Goal: Task Accomplishment & Management: Use online tool/utility

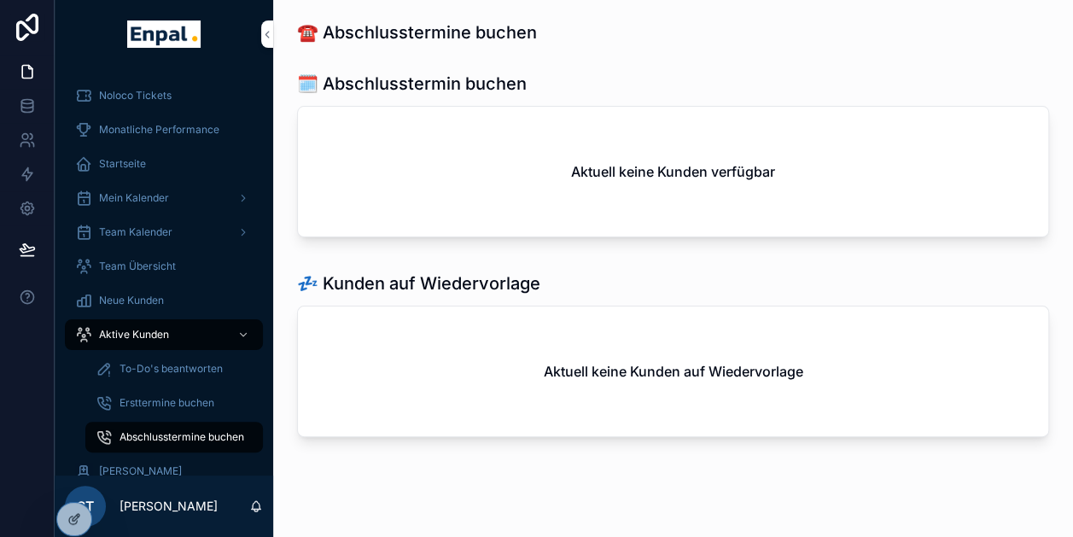
click at [0, 0] on icon at bounding box center [0, 0] width 0 height 0
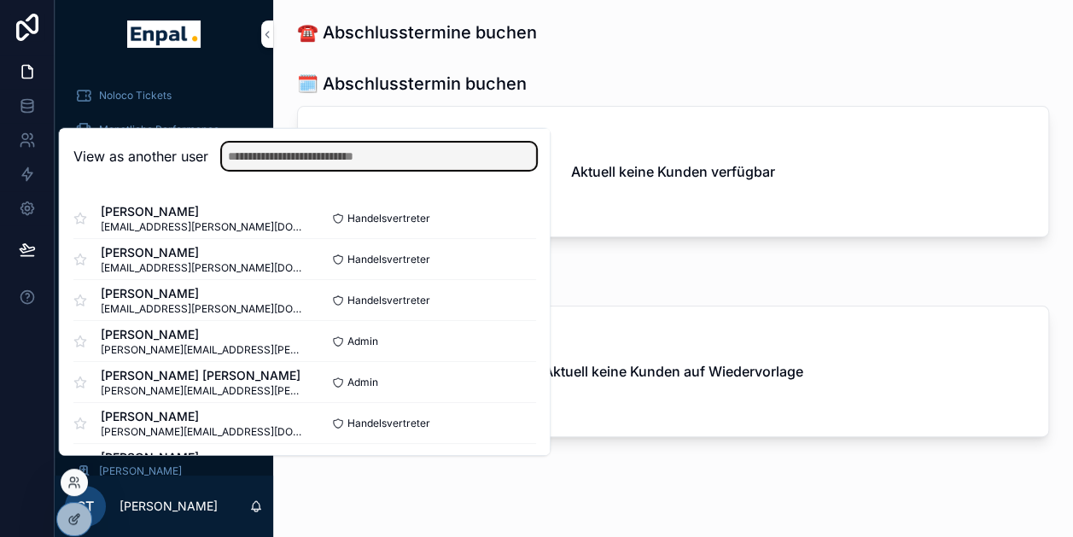
click at [409, 167] on input "text" at bounding box center [379, 156] width 314 height 27
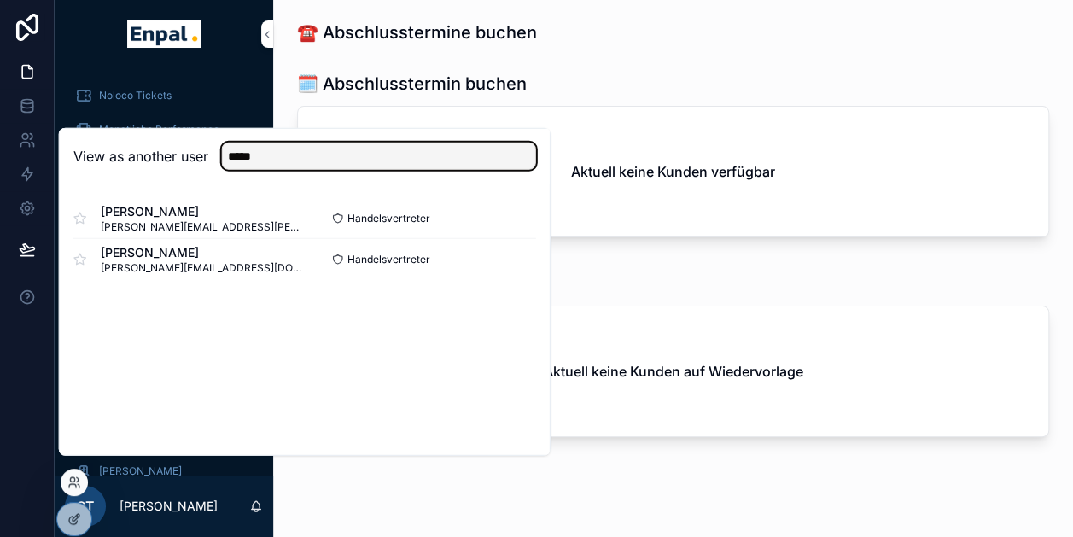
type input "*****"
click at [0, 0] on button "Select" at bounding box center [0, 0] width 0 height 0
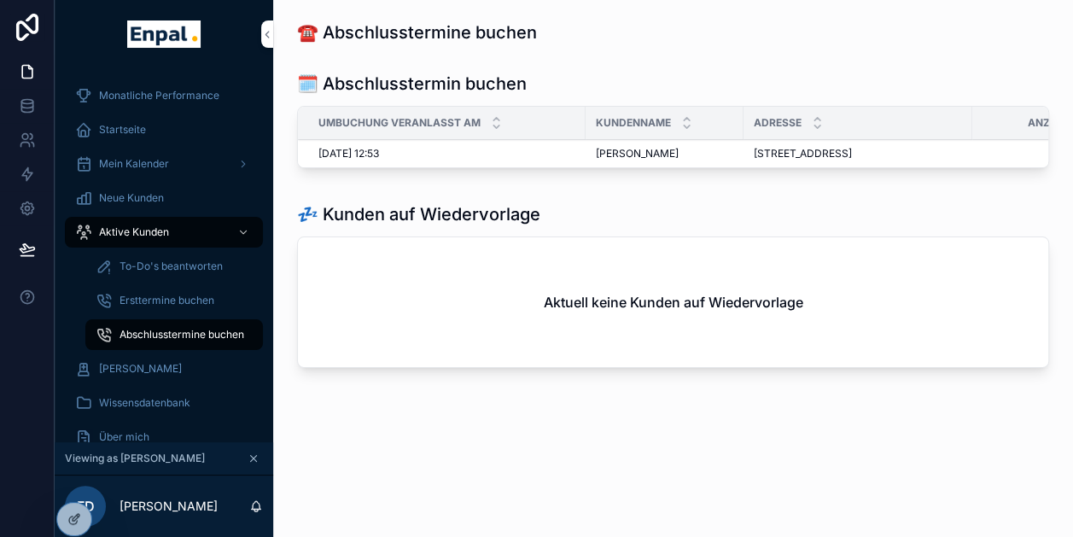
click at [134, 217] on link "Aktive Kunden" at bounding box center [164, 232] width 198 height 31
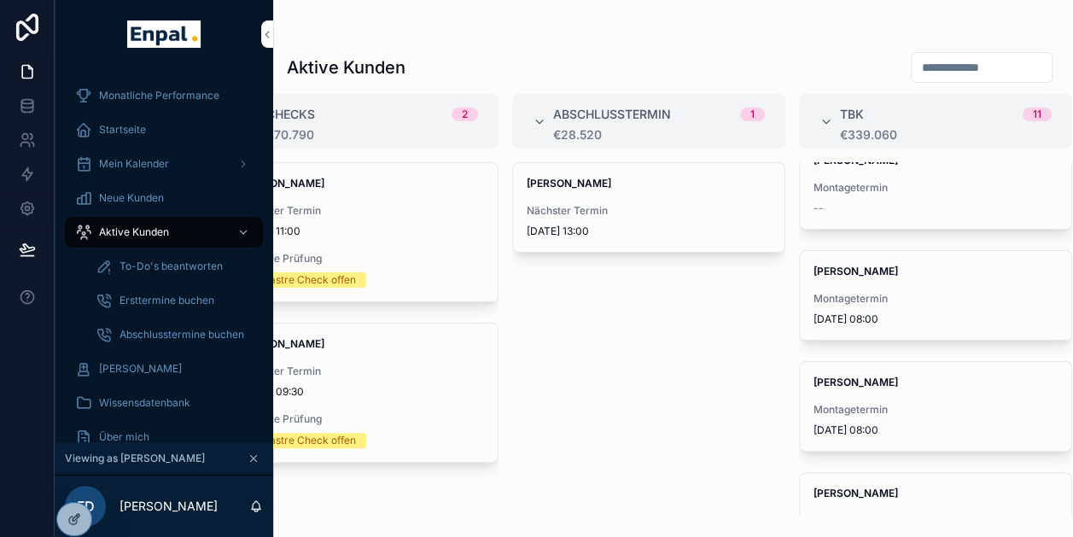
scroll to position [80, 0]
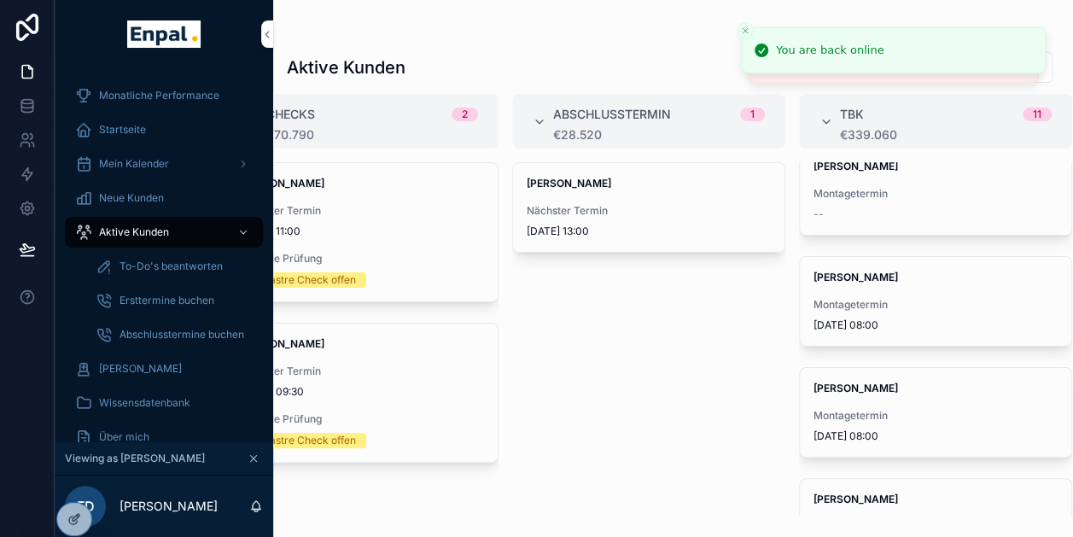
click at [0, 0] on icon at bounding box center [0, 0] width 0 height 0
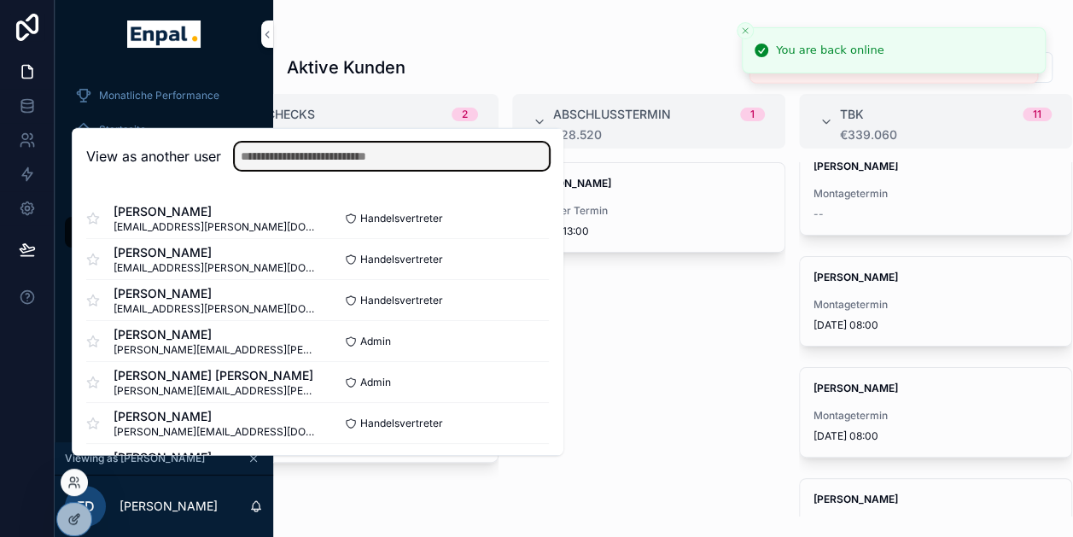
click at [396, 161] on input "text" at bounding box center [392, 156] width 314 height 27
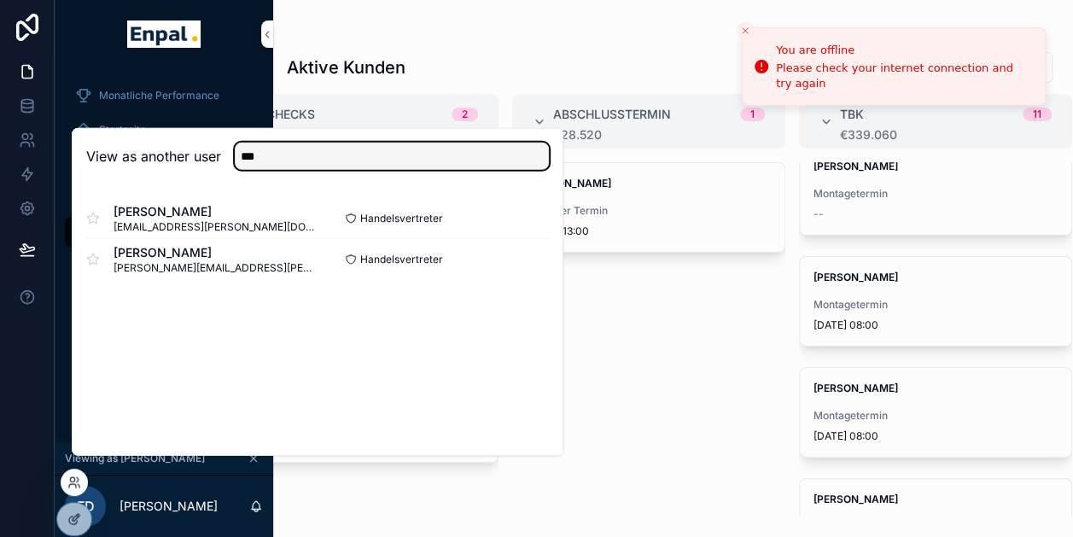
type input "***"
click at [0, 0] on button "Select" at bounding box center [0, 0] width 0 height 0
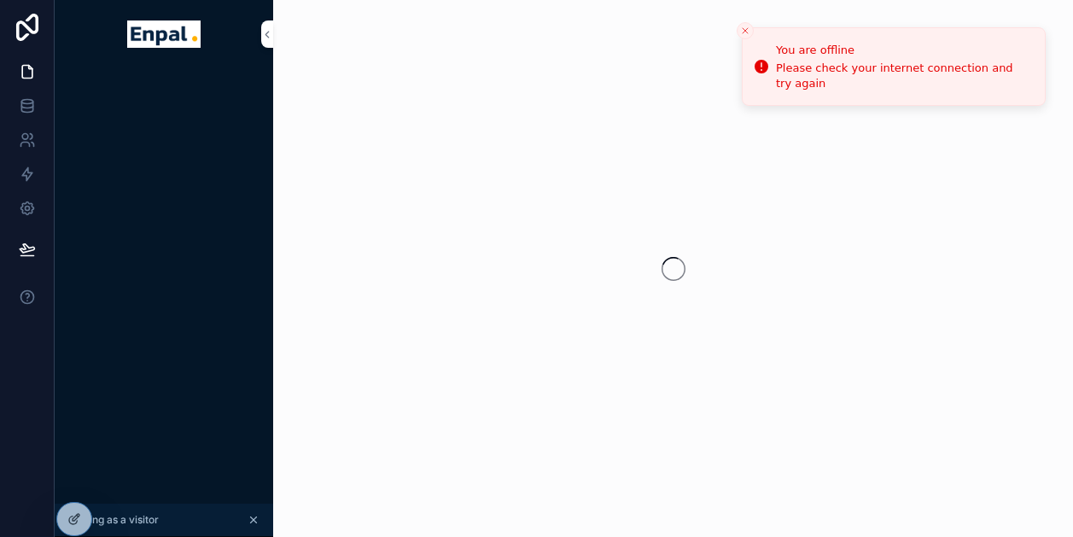
scroll to position [0, 13]
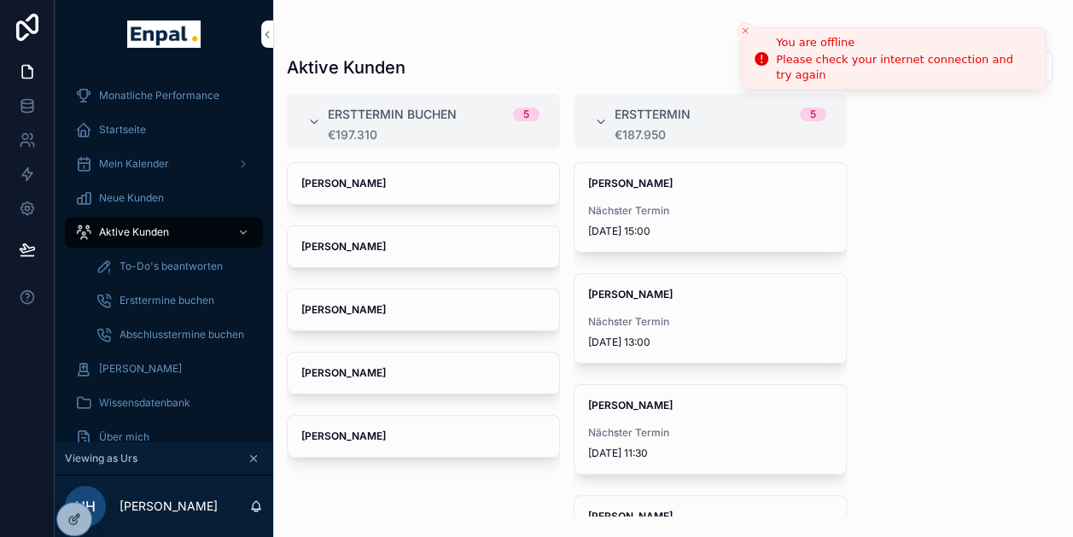
click at [746, 35] on icon "Close toast" at bounding box center [745, 31] width 10 height 10
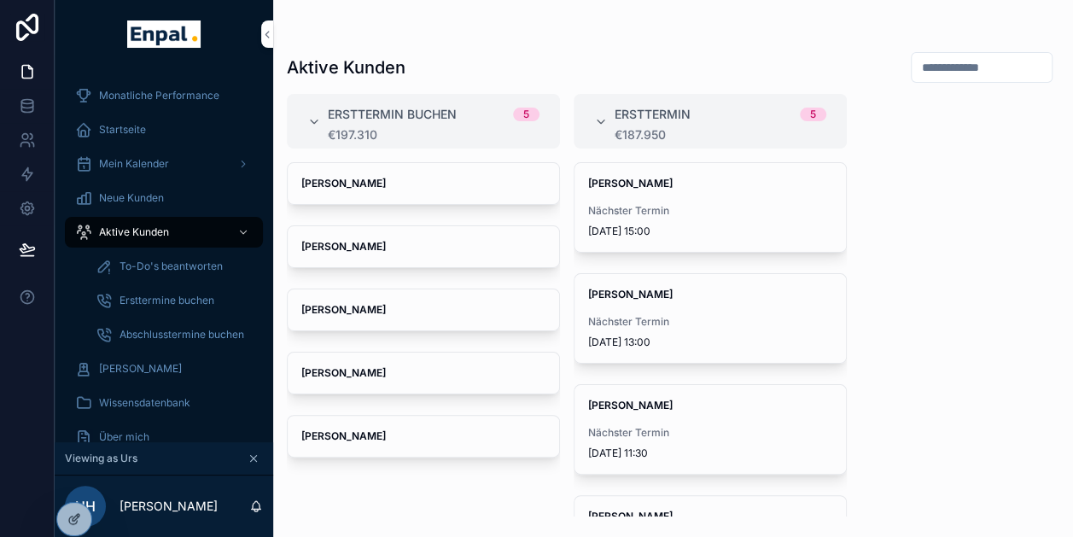
click at [114, 174] on div "Mein Kalender" at bounding box center [164, 163] width 178 height 27
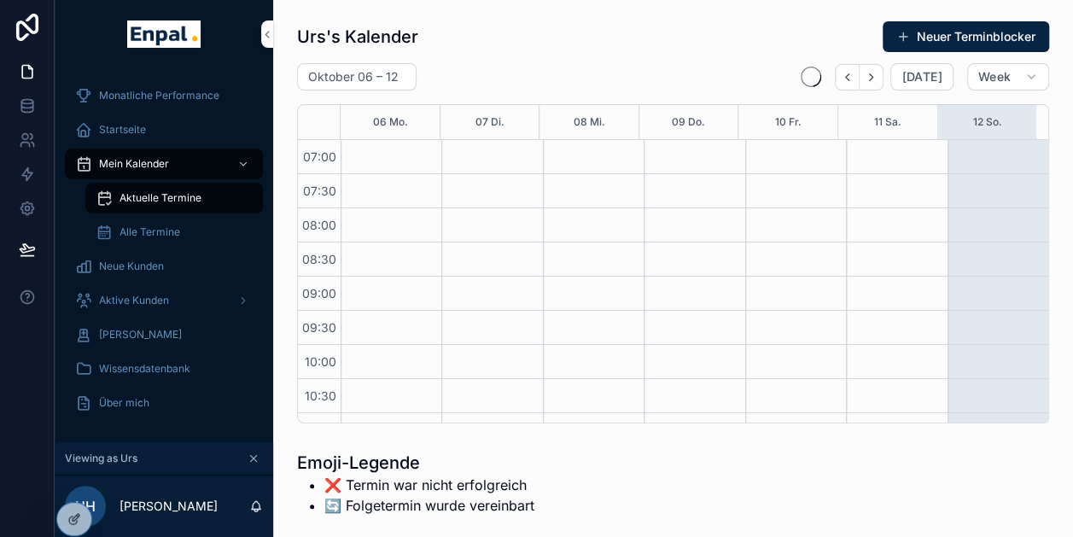
scroll to position [478, 0]
click at [865, 81] on icon "Next" at bounding box center [871, 77] width 13 height 13
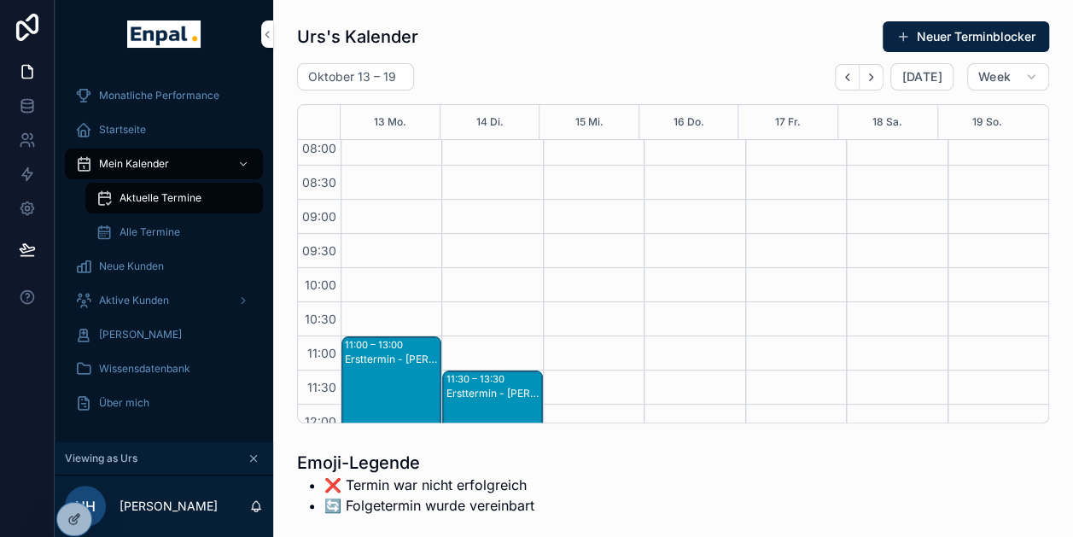
scroll to position [114, 0]
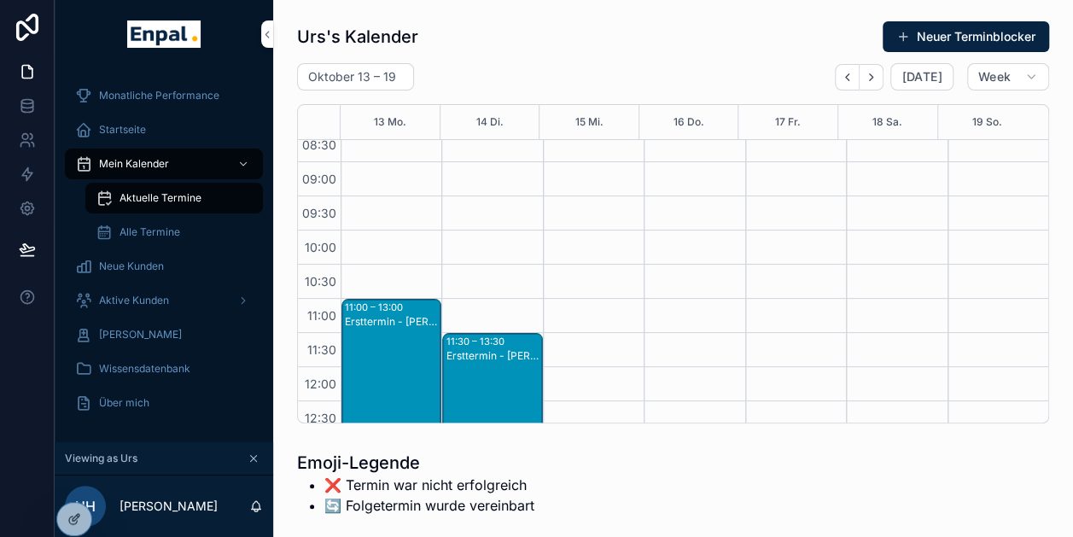
click at [371, 306] on div "11:00 – 13:00" at bounding box center [376, 308] width 62 height 14
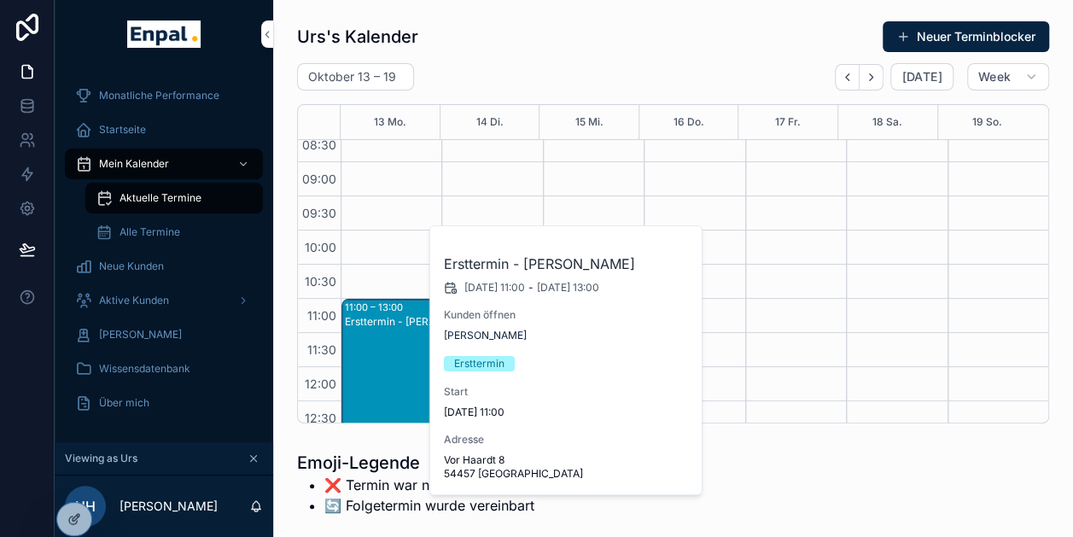
click at [371, 306] on div "11:00 – 13:00" at bounding box center [376, 308] width 62 height 14
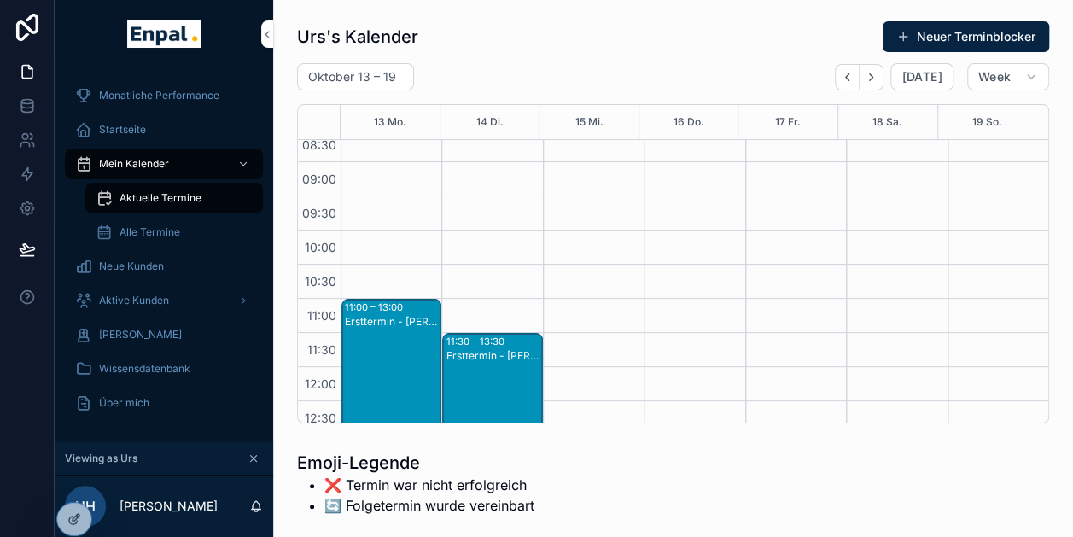
click at [371, 306] on div "11:00 – 13:00" at bounding box center [376, 308] width 62 height 14
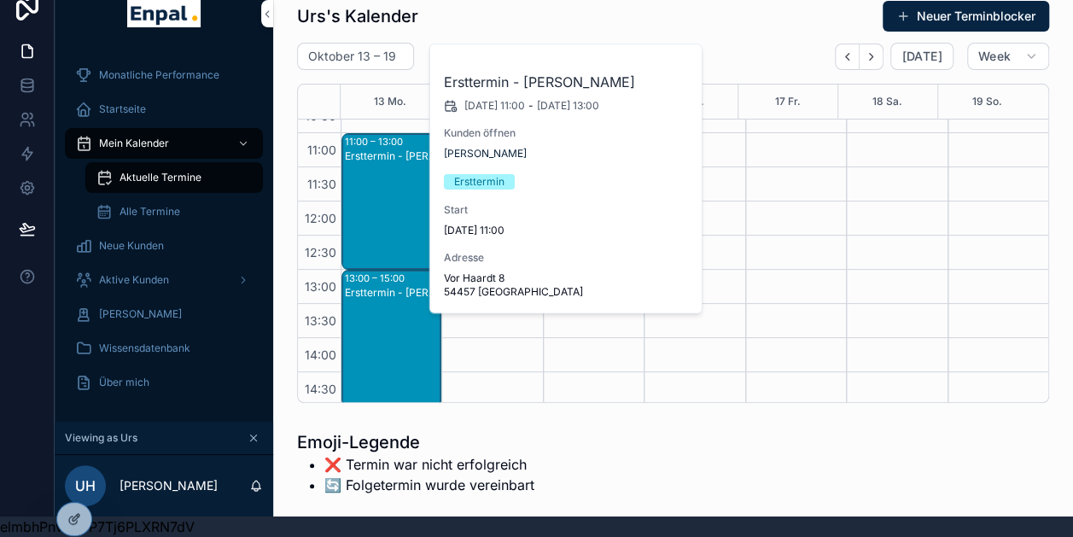
scroll to position [264, 0]
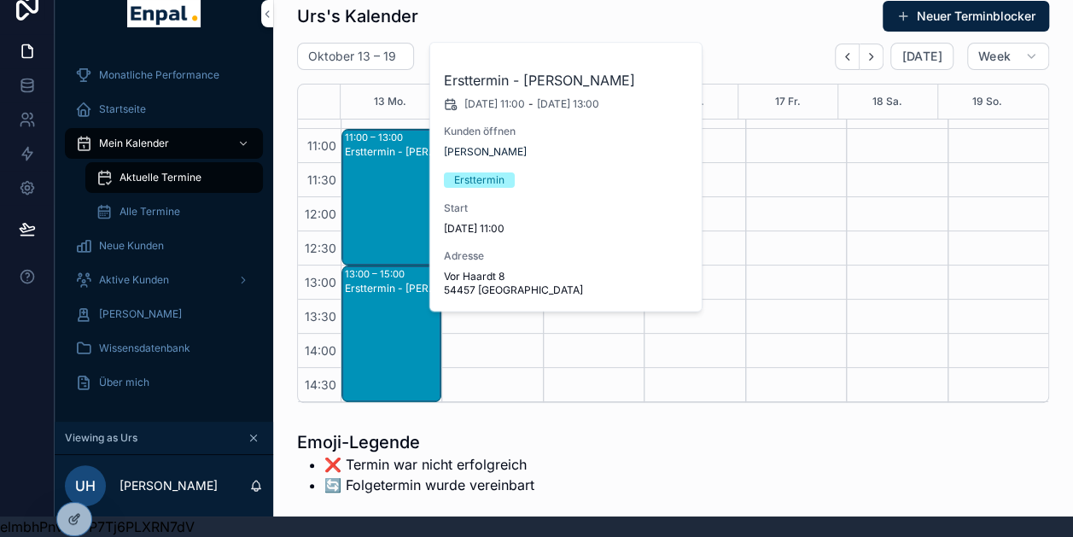
click at [386, 283] on div "Ersttermin - [PERSON_NAME]" at bounding box center [392, 347] width 95 height 133
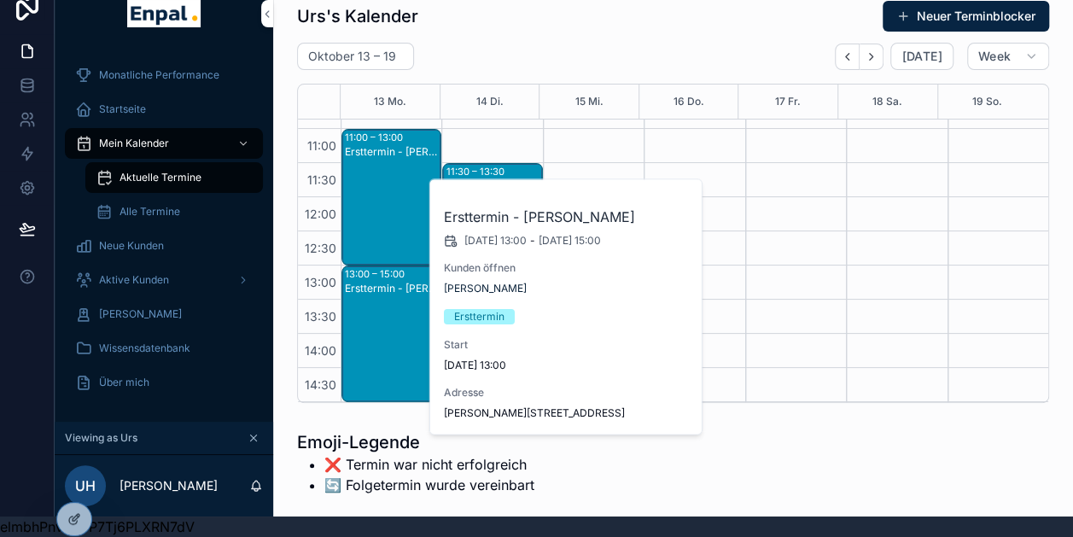
click at [386, 283] on div "Ersttermin - [PERSON_NAME]" at bounding box center [392, 347] width 95 height 133
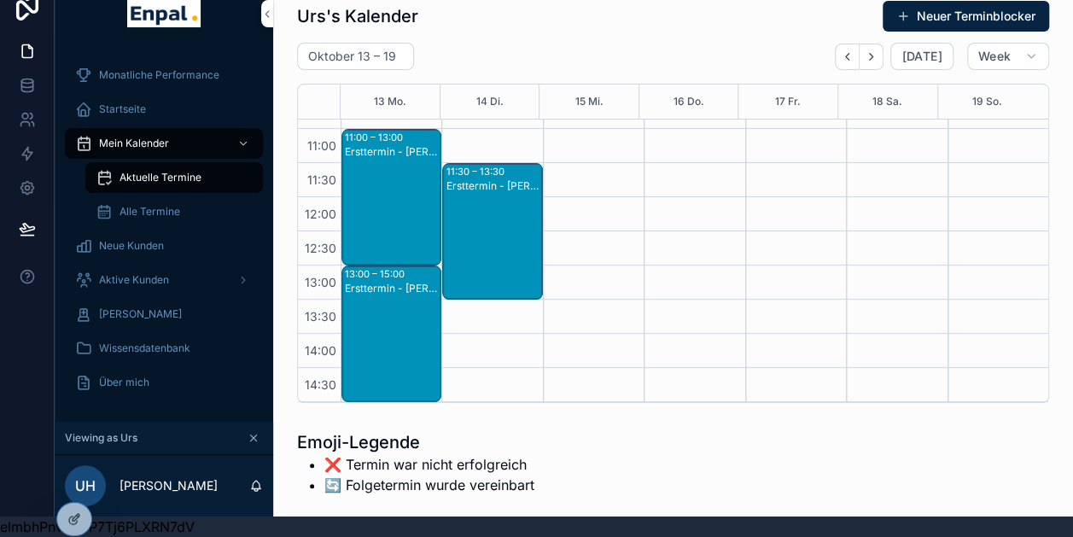
click at [386, 283] on div "Ersttermin - [PERSON_NAME]" at bounding box center [392, 347] width 95 height 133
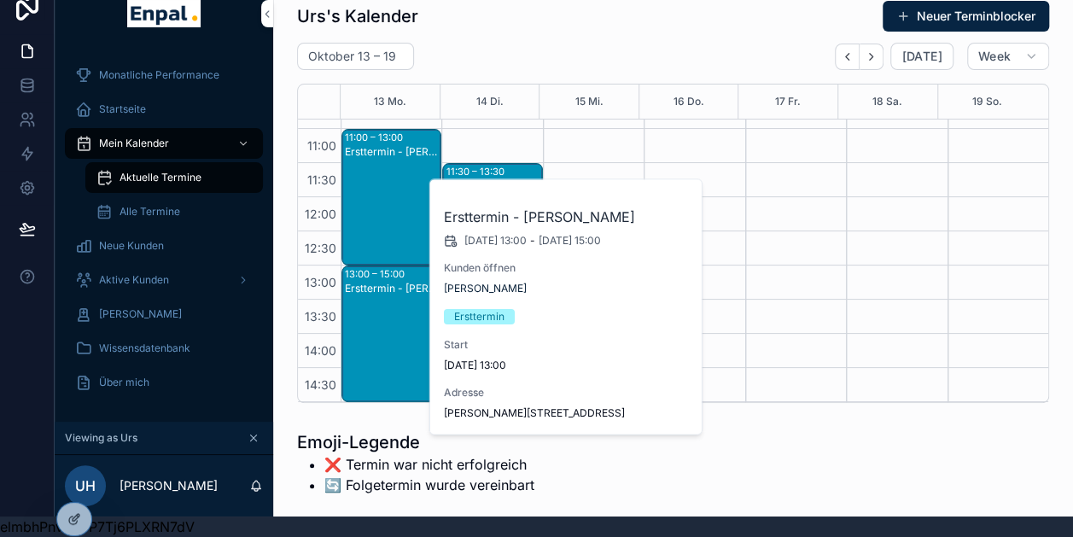
click at [395, 166] on div "Ersttermin - [PERSON_NAME]" at bounding box center [392, 210] width 95 height 133
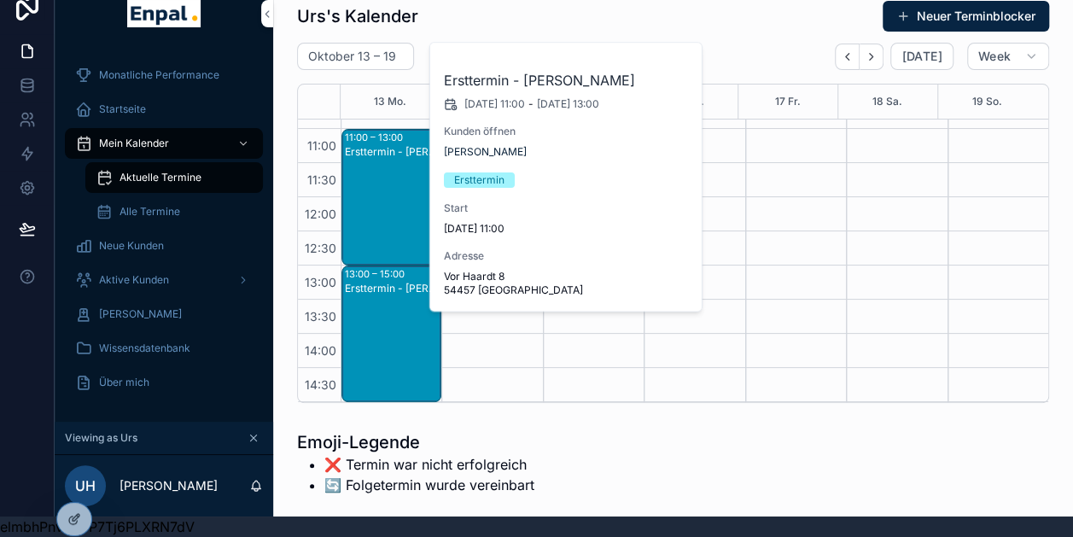
click at [395, 166] on div "Ersttermin - [PERSON_NAME]" at bounding box center [392, 210] width 95 height 133
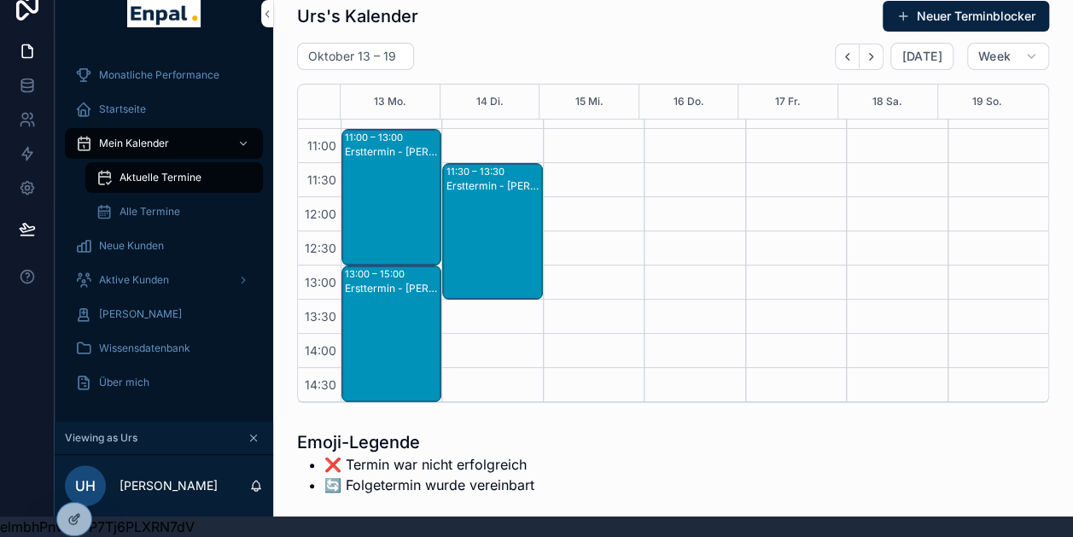
click at [395, 166] on div "Ersttermin - [PERSON_NAME]" at bounding box center [392, 210] width 95 height 133
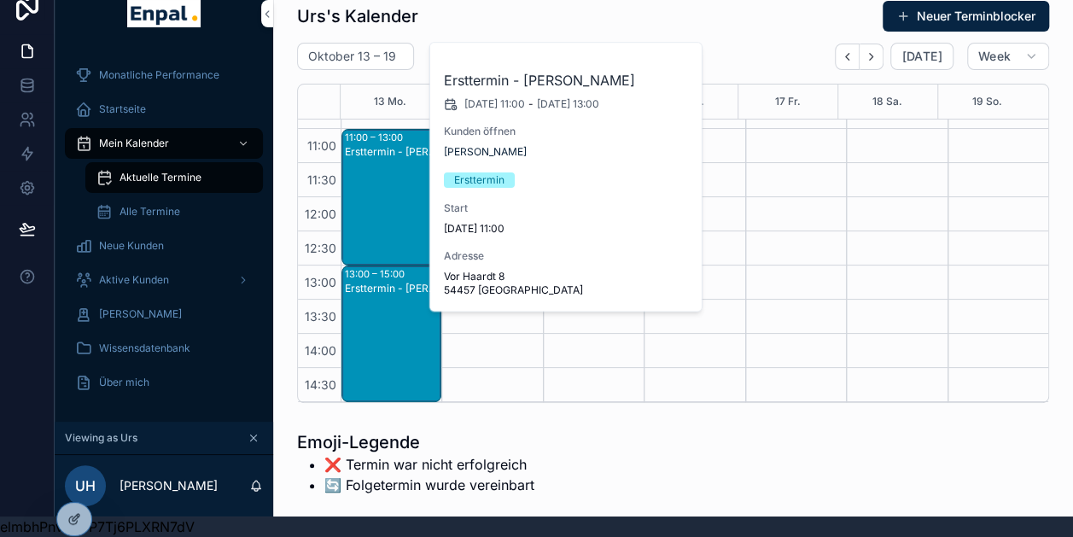
click at [570, 213] on span "Start" at bounding box center [567, 209] width 246 height 14
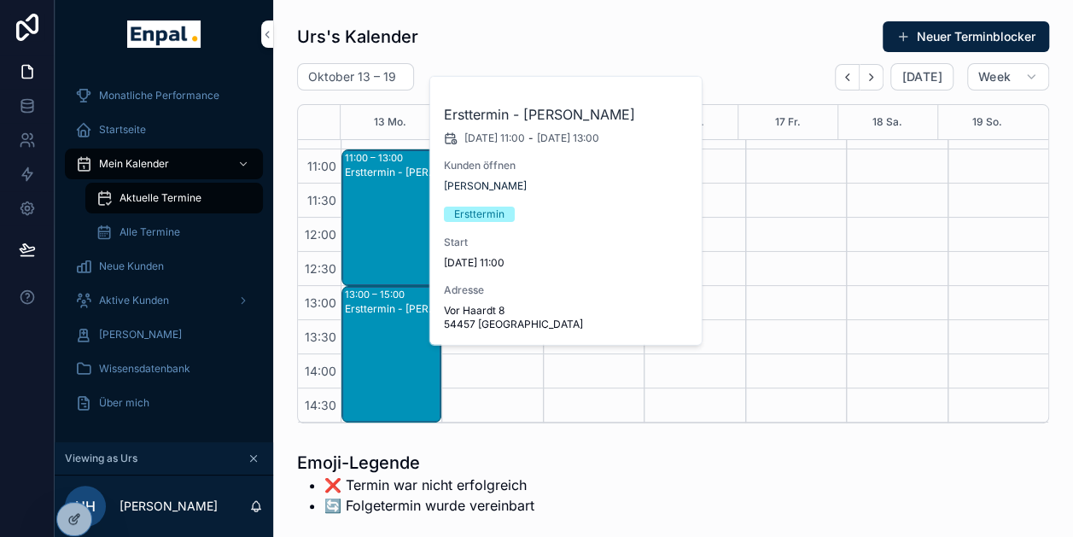
click at [138, 257] on div "Neue Kunden" at bounding box center [164, 266] width 178 height 27
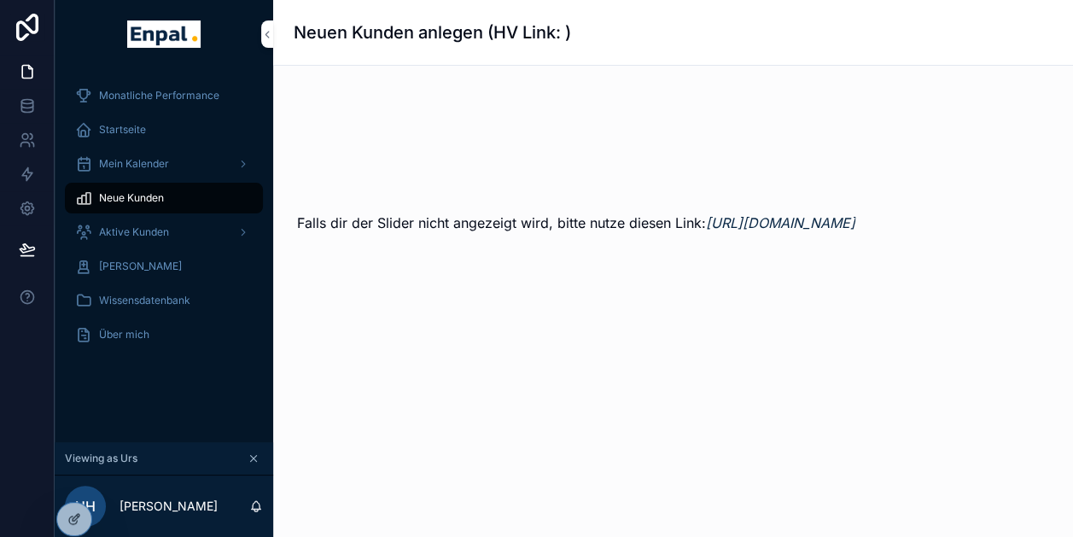
click at [102, 232] on span "Aktive Kunden" at bounding box center [134, 232] width 70 height 14
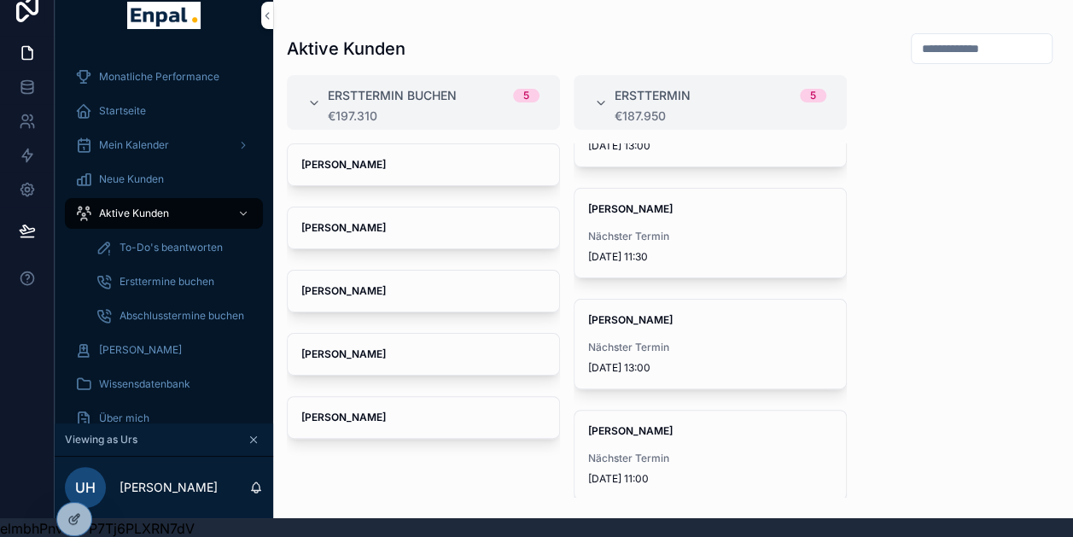
scroll to position [33, 13]
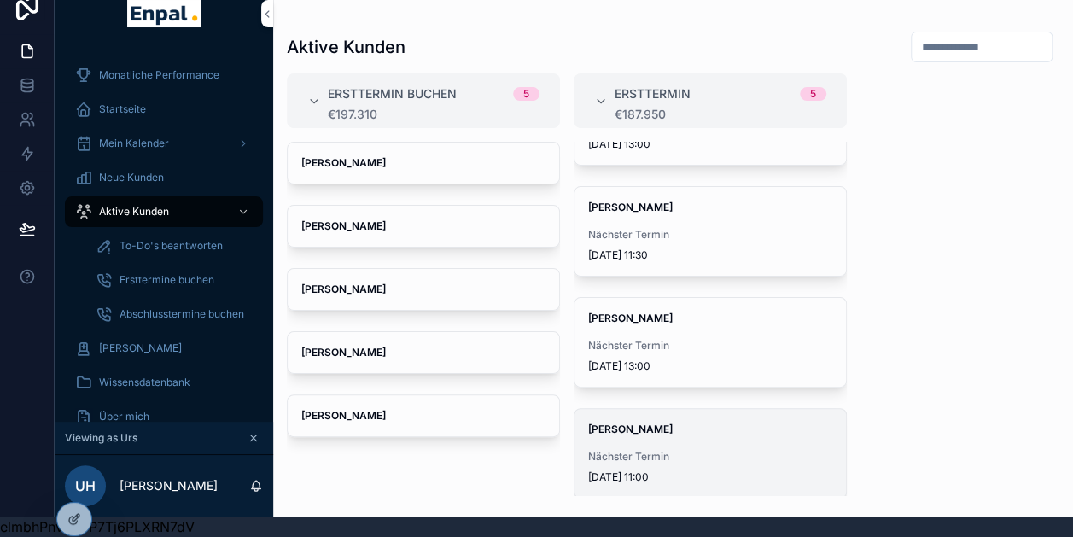
click at [640, 424] on div "[PERSON_NAME] Nächster Termin [DATE] 11:00" at bounding box center [711, 453] width 272 height 89
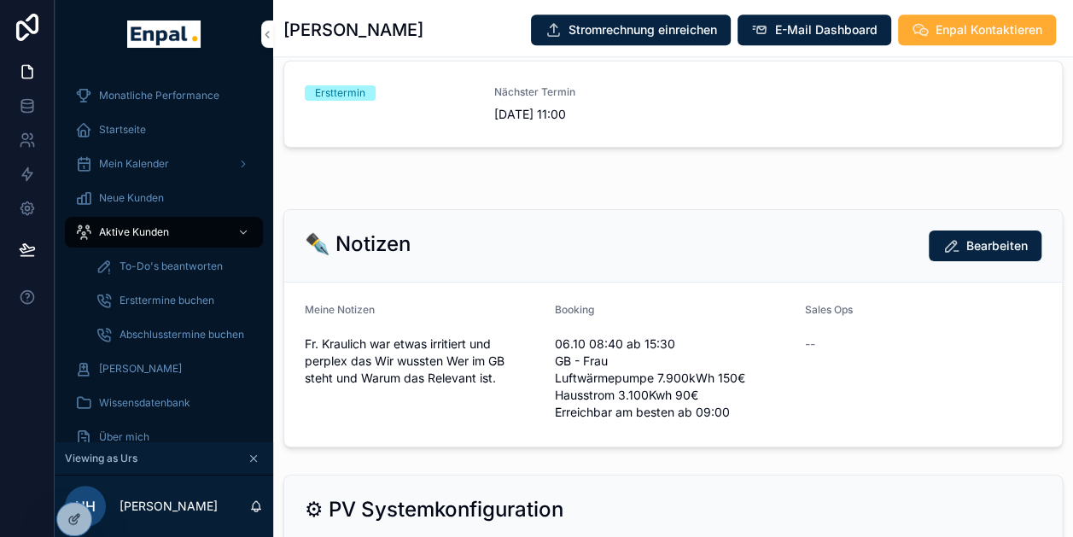
scroll to position [729, 0]
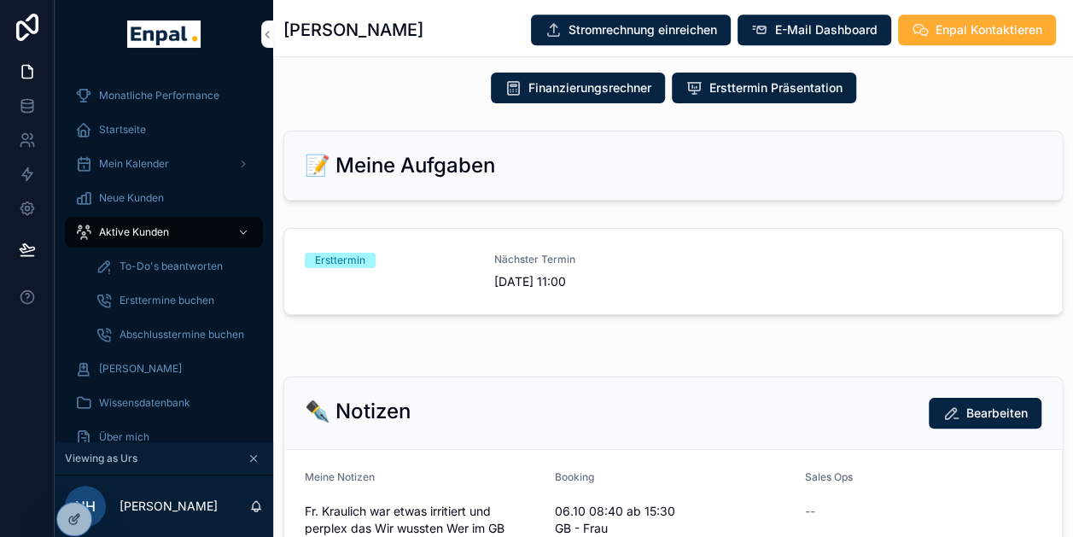
click at [421, 260] on div "Ersttermin" at bounding box center [389, 260] width 169 height 15
